Goal: Navigation & Orientation: Find specific page/section

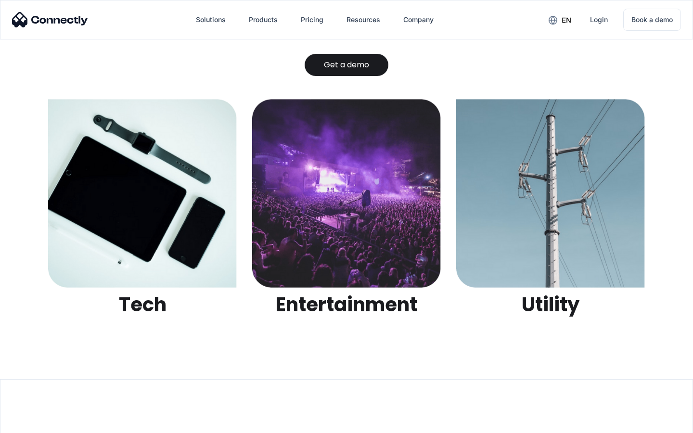
scroll to position [3037, 0]
